Goal: Information Seeking & Learning: Learn about a topic

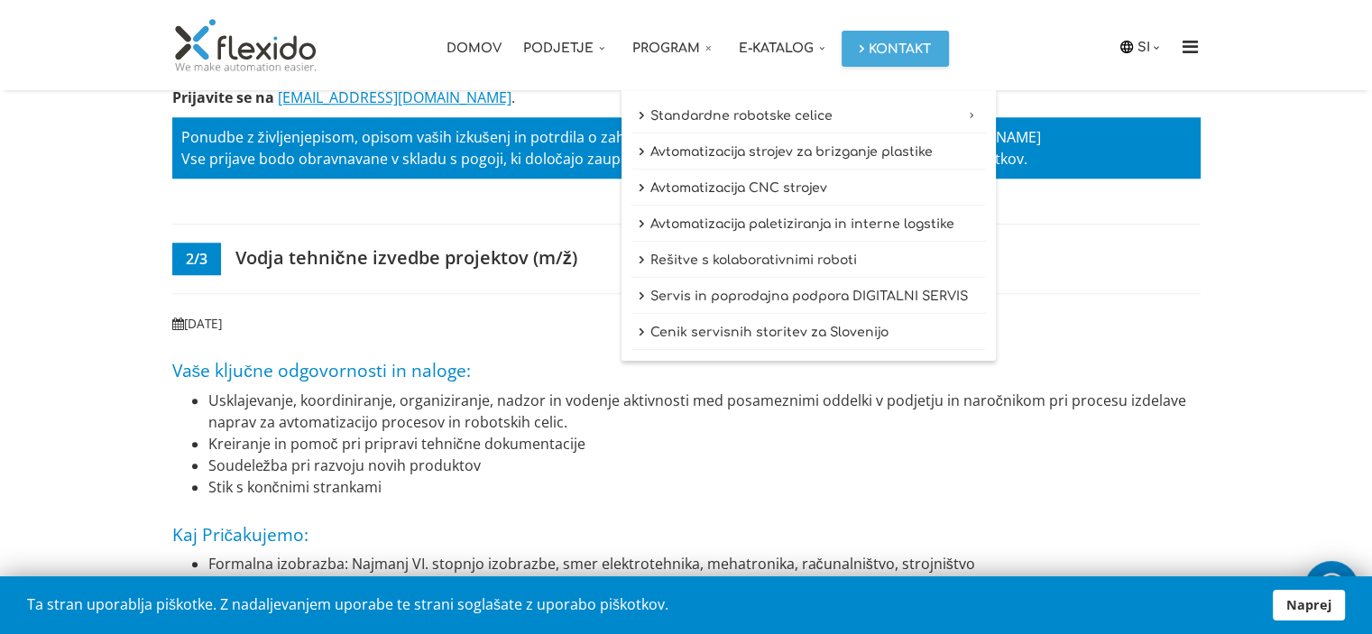
scroll to position [1552, 0]
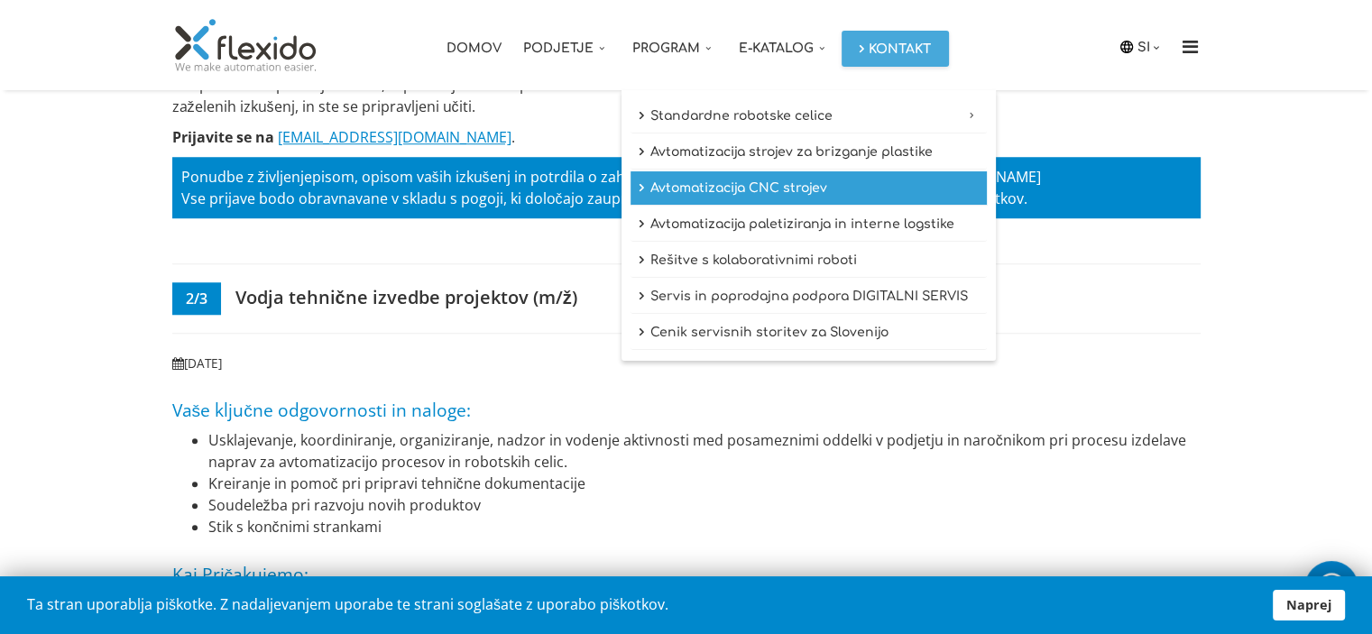
click at [748, 190] on link "Avtomatizacija CNC strojev" at bounding box center [809, 188] width 356 height 34
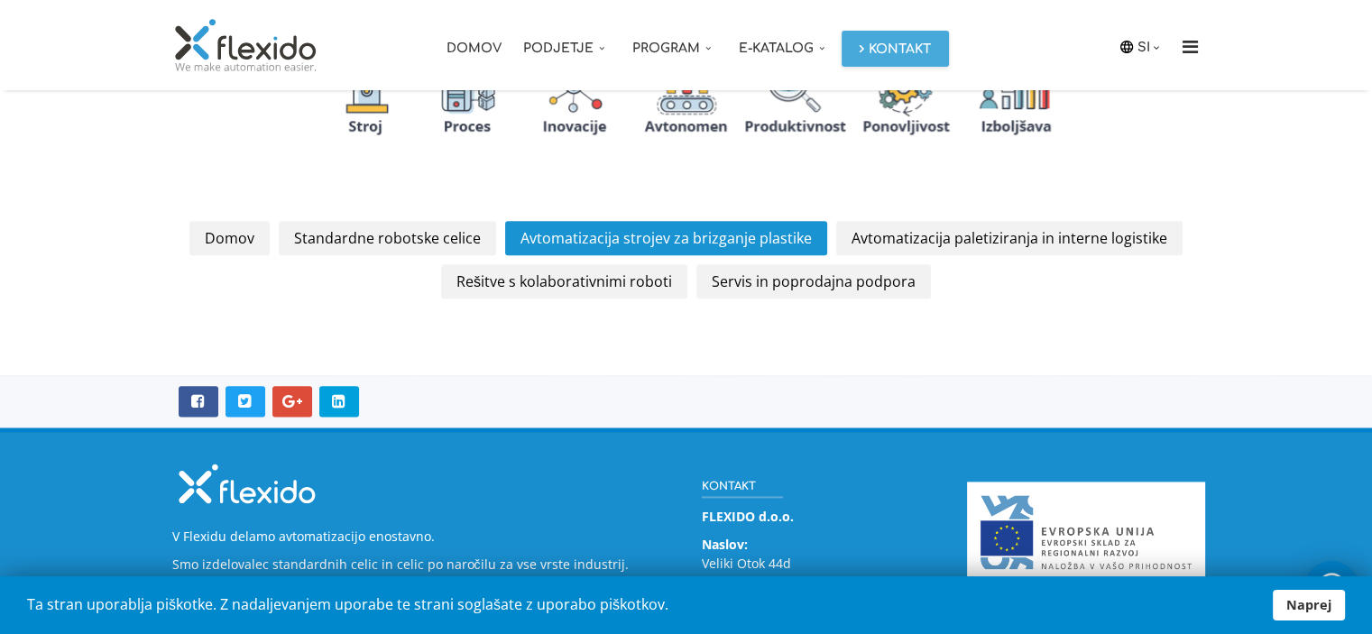
scroll to position [2173, 0]
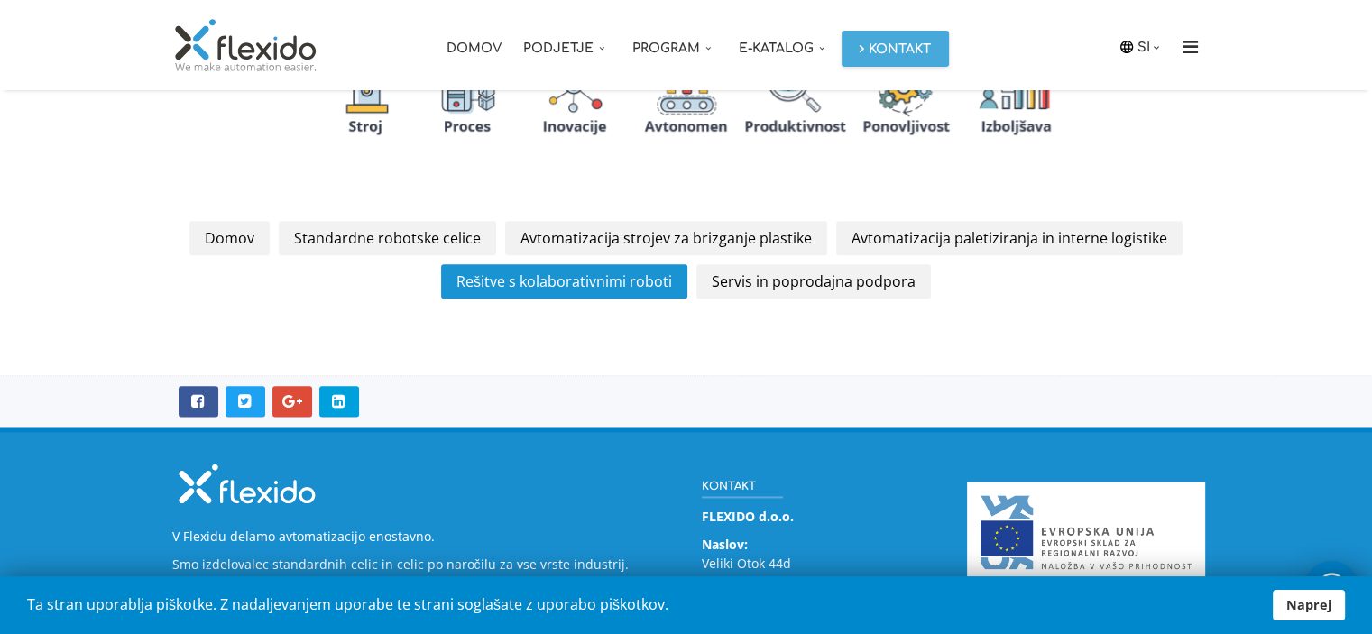
click at [608, 279] on link "Rešitve s kolaborativnimi roboti" at bounding box center [564, 281] width 246 height 34
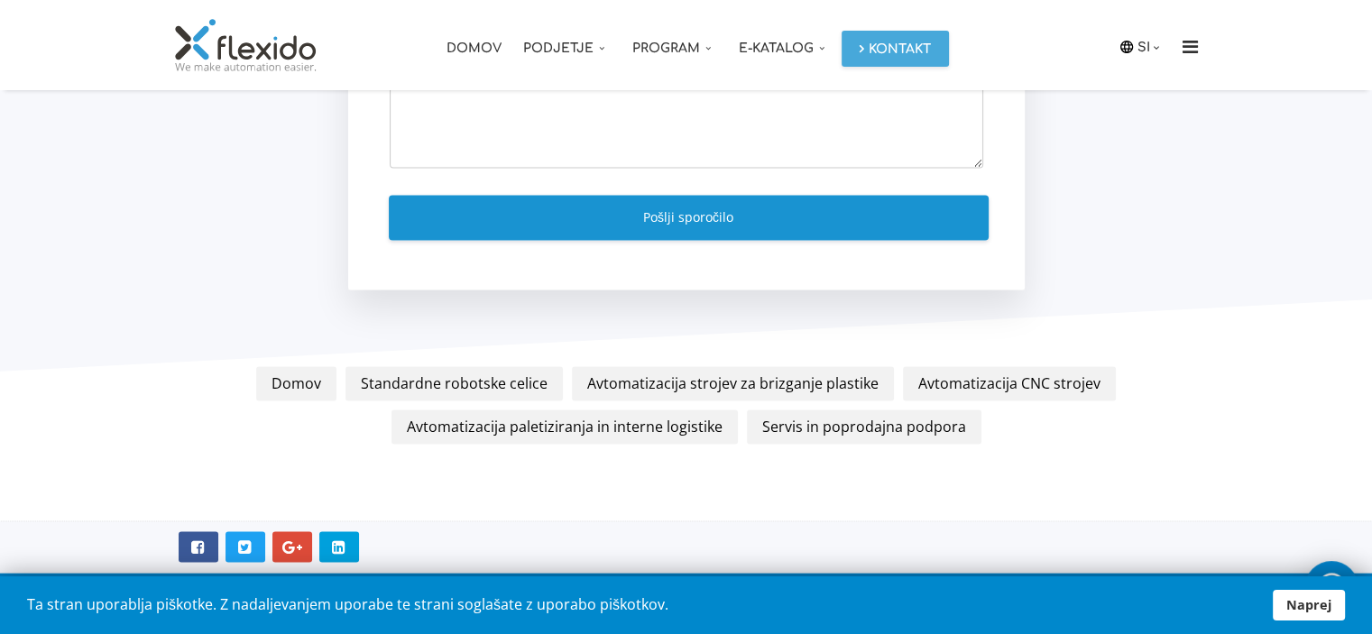
scroll to position [2974, 0]
